Goal: Task Accomplishment & Management: Use online tool/utility

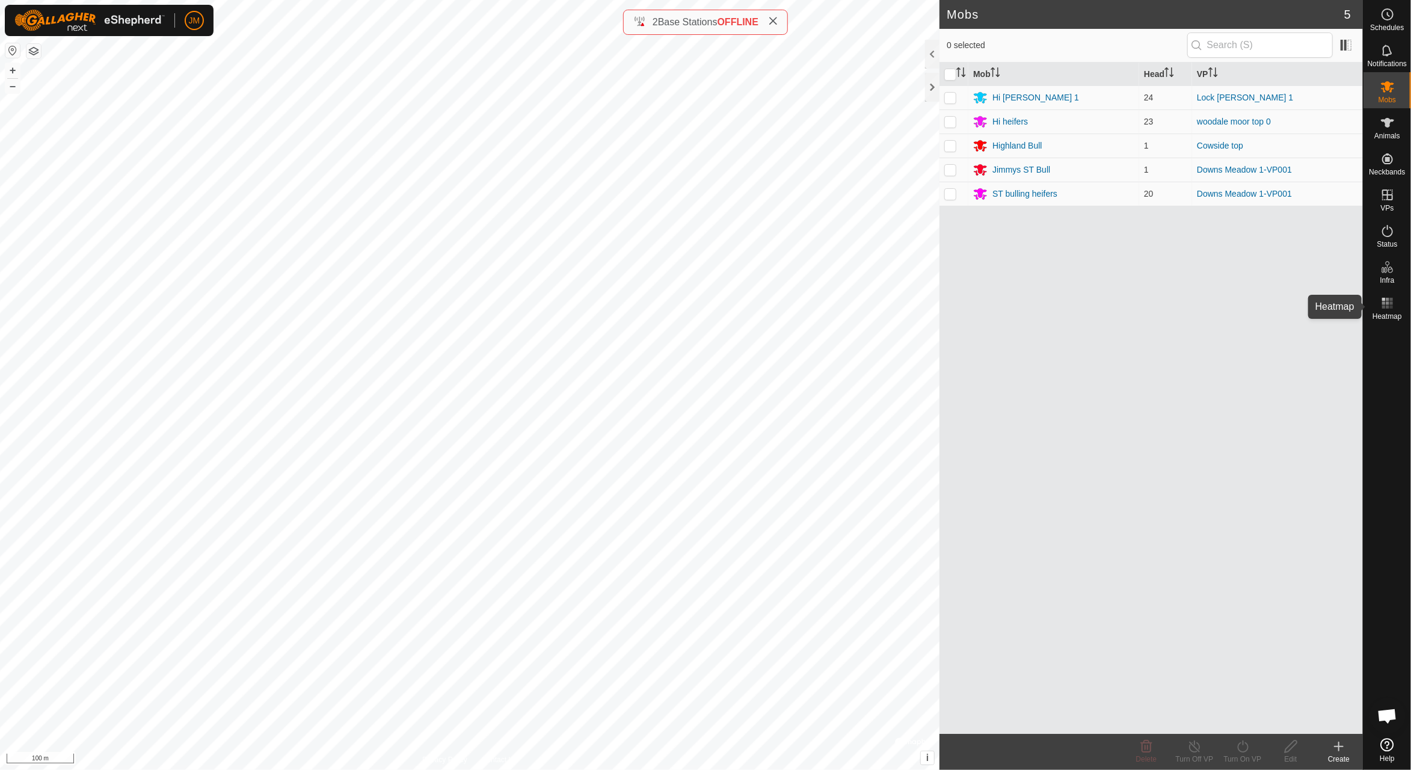
click at [1393, 304] on icon at bounding box center [1388, 303] width 14 height 14
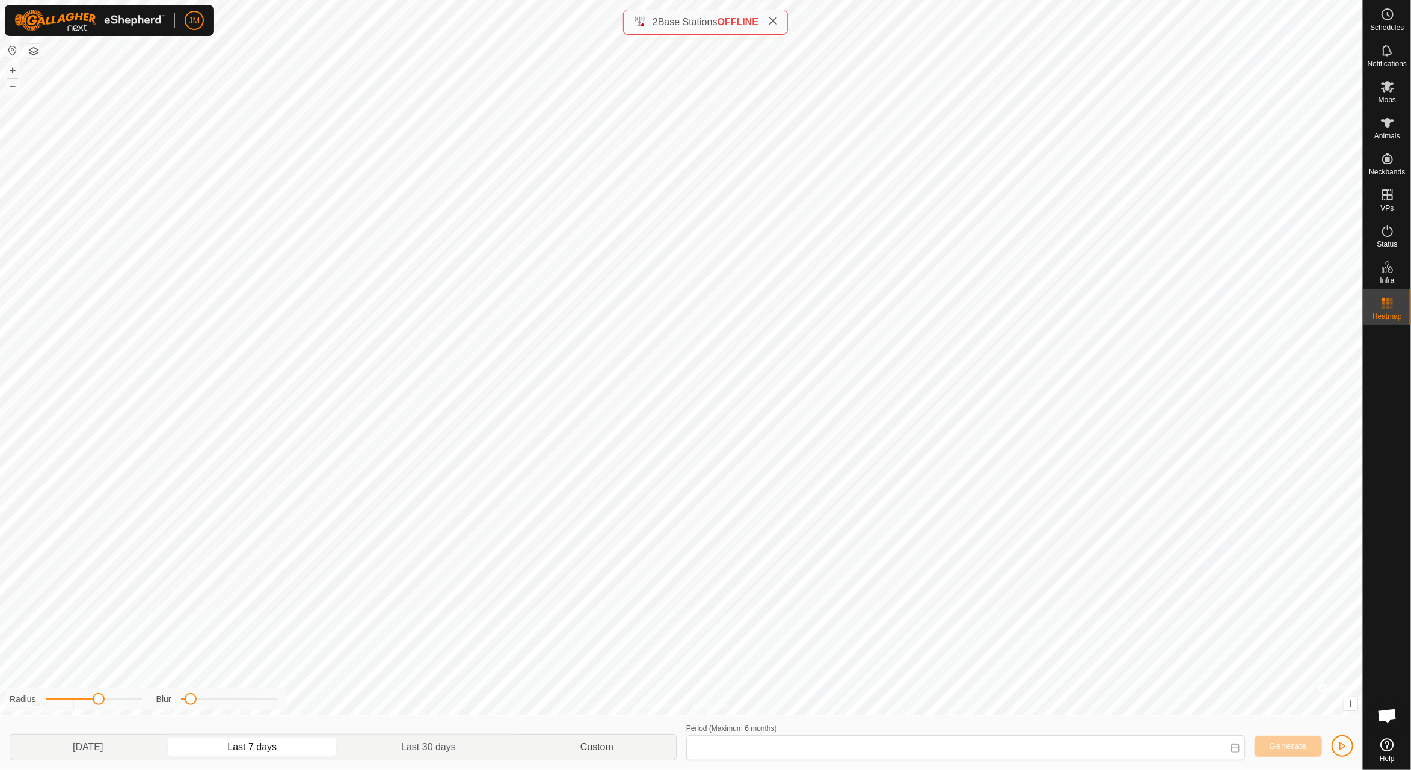
type input "[DATE] - [DATE]"
click at [1296, 745] on span "Generate" at bounding box center [1288, 746] width 37 height 10
click at [1345, 744] on span "button" at bounding box center [1343, 746] width 10 height 10
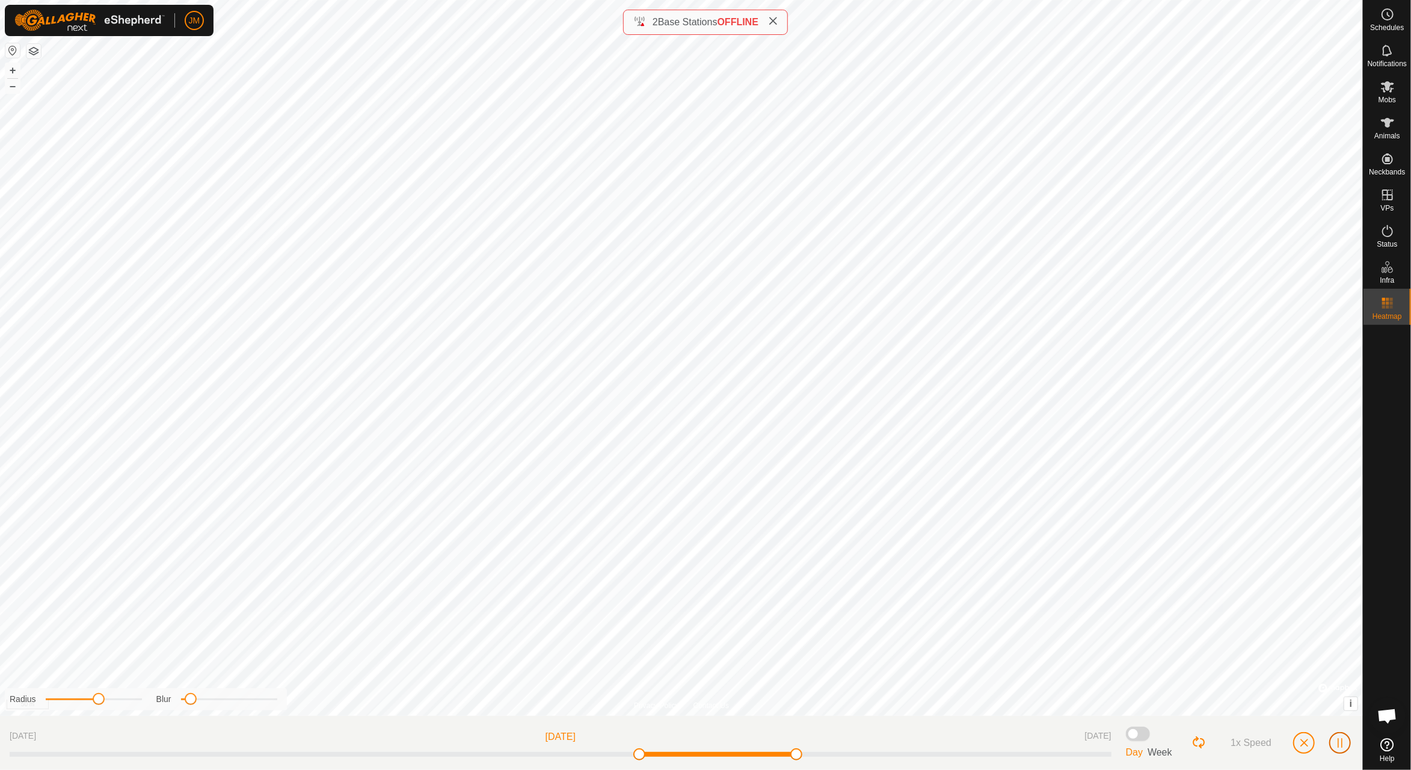
click at [1343, 738] on button "button" at bounding box center [1341, 743] width 22 height 22
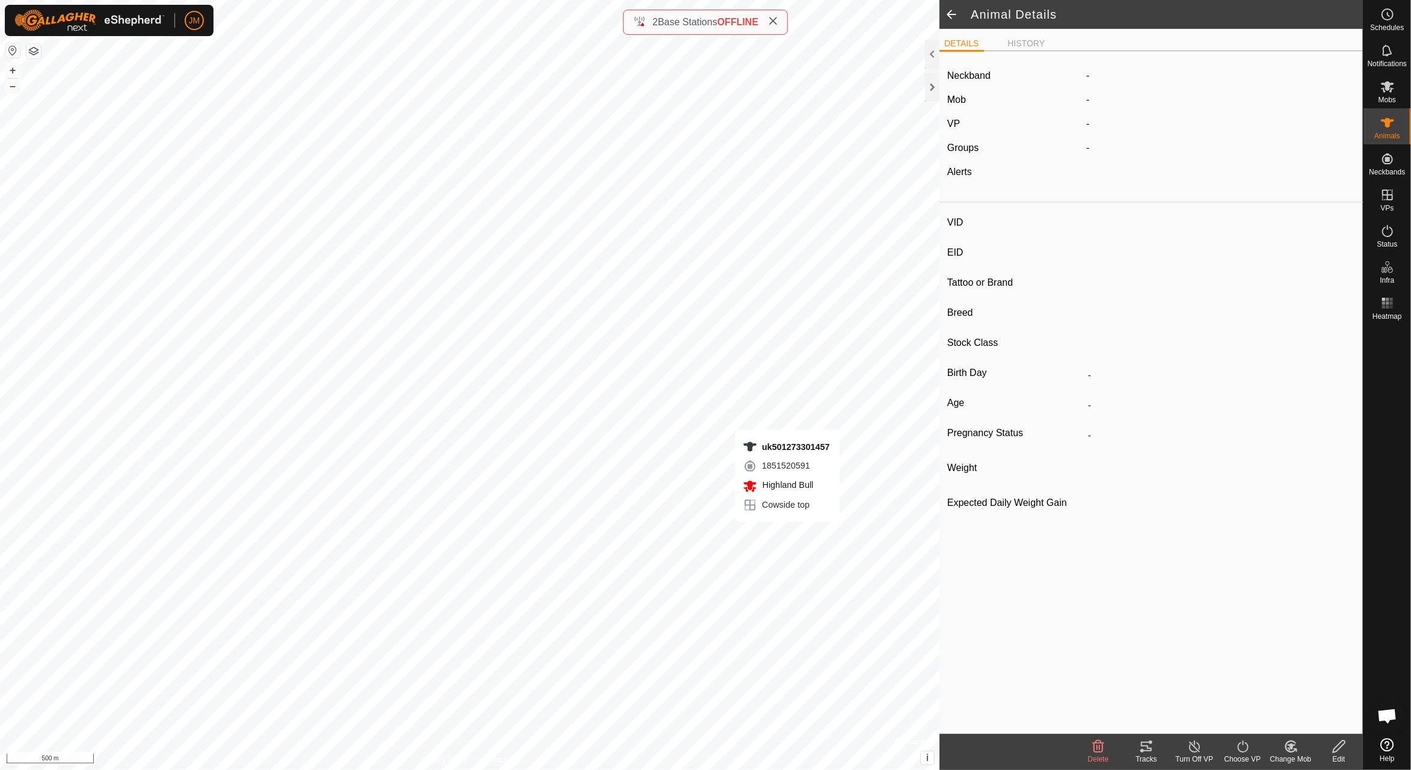
type input "uk501273301457"
type input "-"
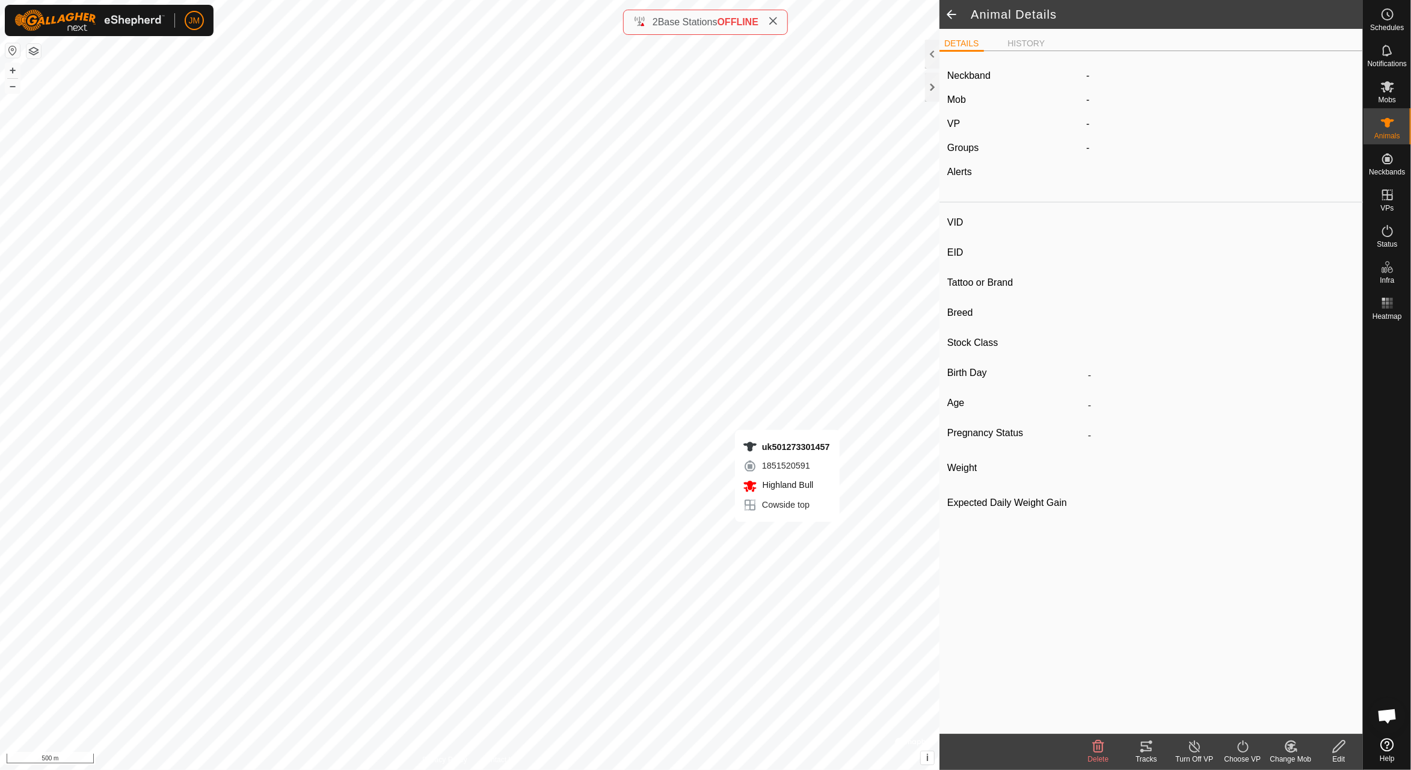
type input "0 kg"
type input "-"
click at [1149, 747] on icon at bounding box center [1147, 746] width 14 height 14
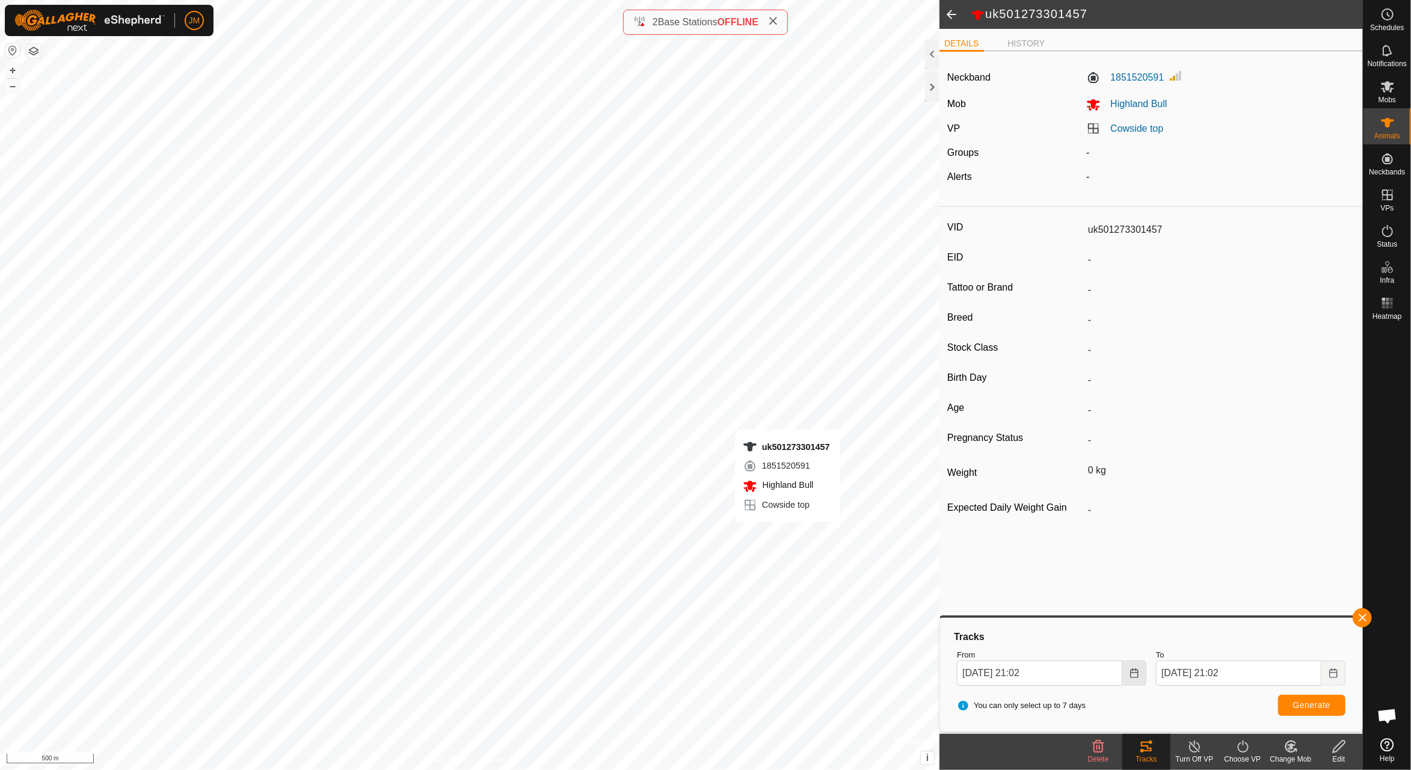
click at [1138, 673] on icon "Choose Date" at bounding box center [1135, 673] width 8 height 10
click at [1028, 557] on span "23" at bounding box center [1026, 558] width 19 height 19
type input "[DATE] 21:02"
click at [1300, 699] on button "Generate" at bounding box center [1312, 705] width 67 height 21
click at [1365, 617] on button "button" at bounding box center [1362, 617] width 19 height 19
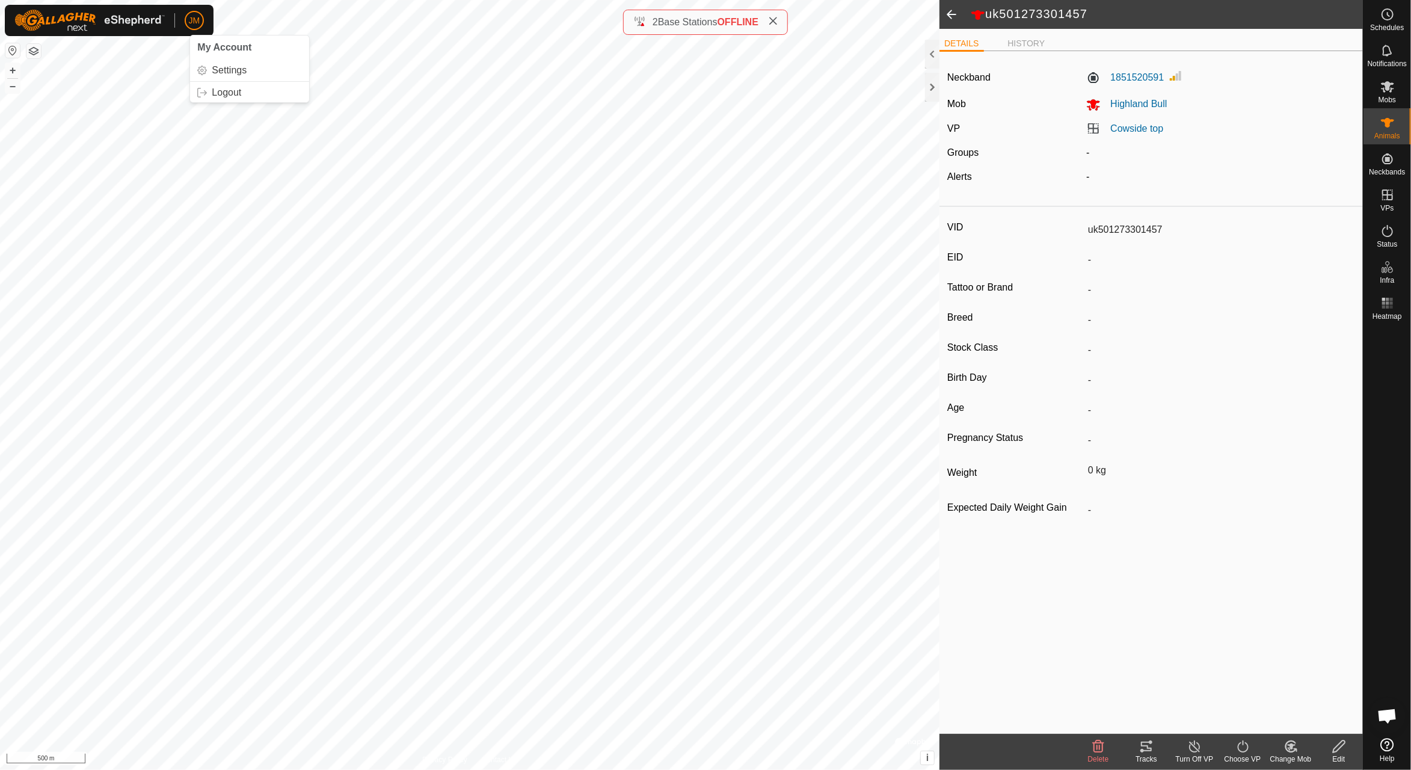
click at [199, 16] on span "JM" at bounding box center [194, 20] width 11 height 13
click at [231, 94] on link "Logout" at bounding box center [249, 92] width 119 height 19
